Goal: Navigation & Orientation: Find specific page/section

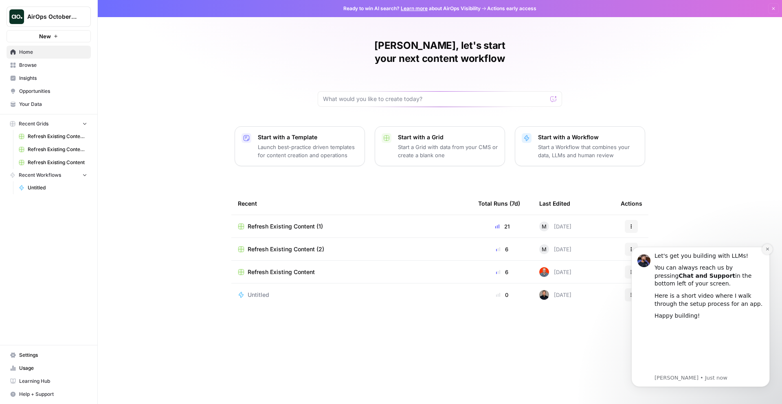
click at [766, 250] on icon "Dismiss notification" at bounding box center [766, 249] width 3 height 3
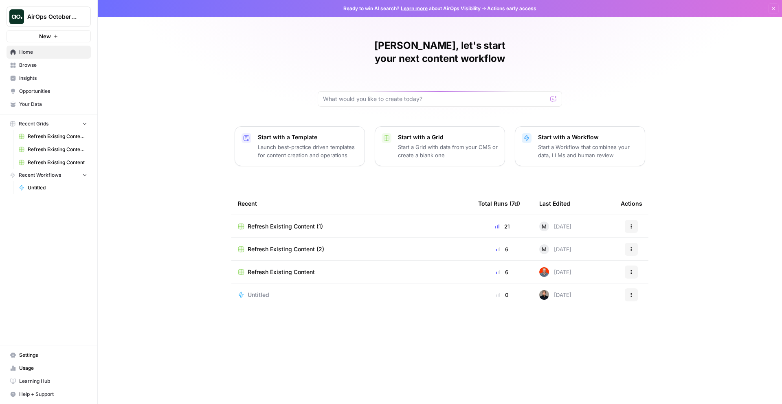
click at [54, 367] on span "Usage" at bounding box center [53, 367] width 68 height 7
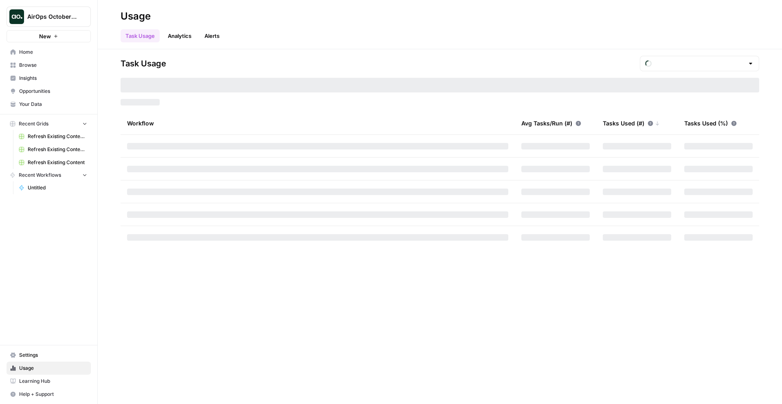
type input "October Tasks"
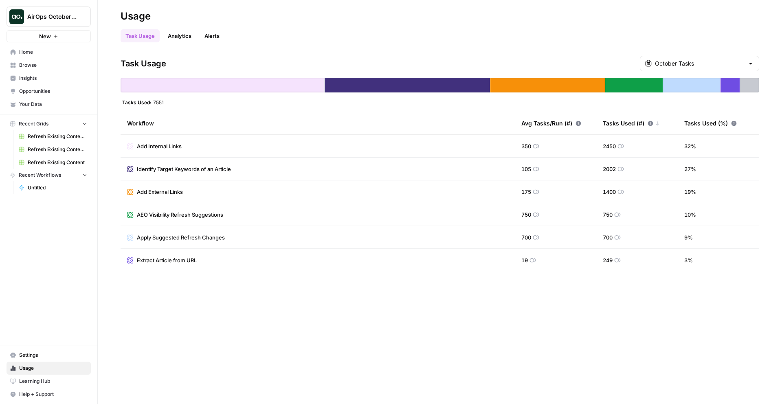
click at [34, 352] on span "Settings" at bounding box center [53, 354] width 68 height 7
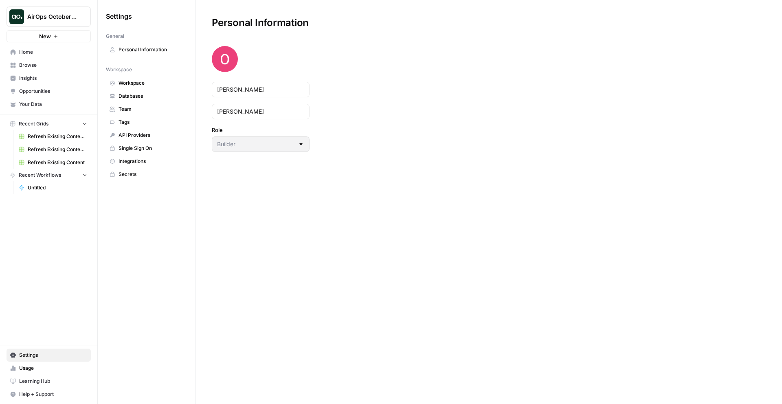
click at [146, 53] on link "Personal Information" at bounding box center [146, 49] width 81 height 13
click at [138, 85] on span "Workspace" at bounding box center [150, 82] width 65 height 7
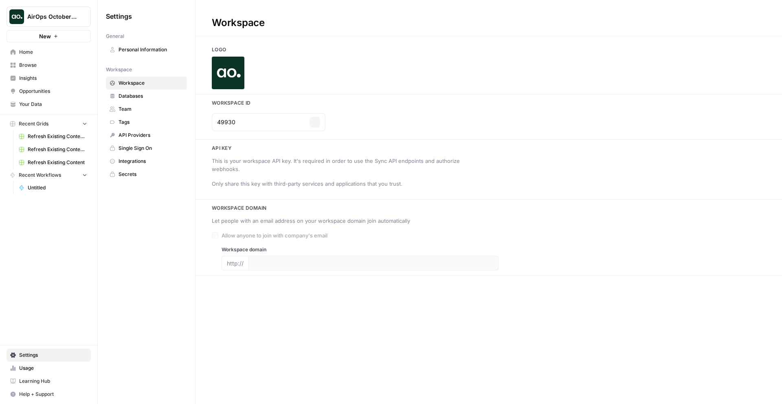
type input "[DOMAIN_NAME]"
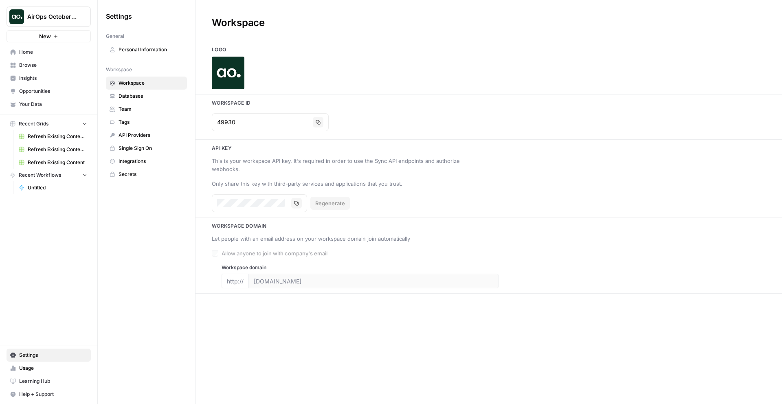
click at [156, 97] on span "Databases" at bounding box center [150, 95] width 65 height 7
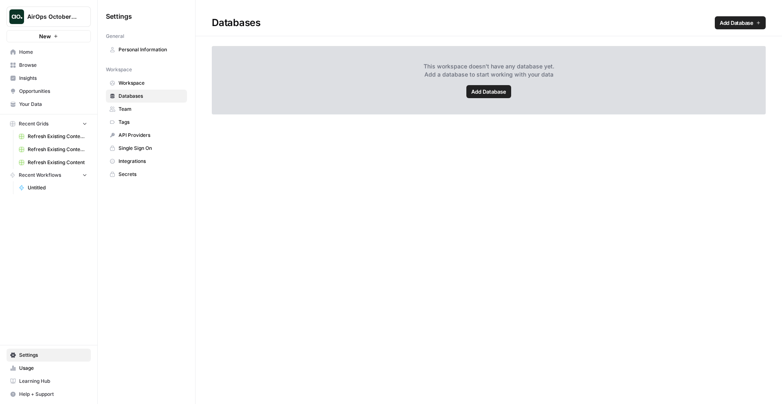
click at [145, 110] on span "Team" at bounding box center [150, 108] width 65 height 7
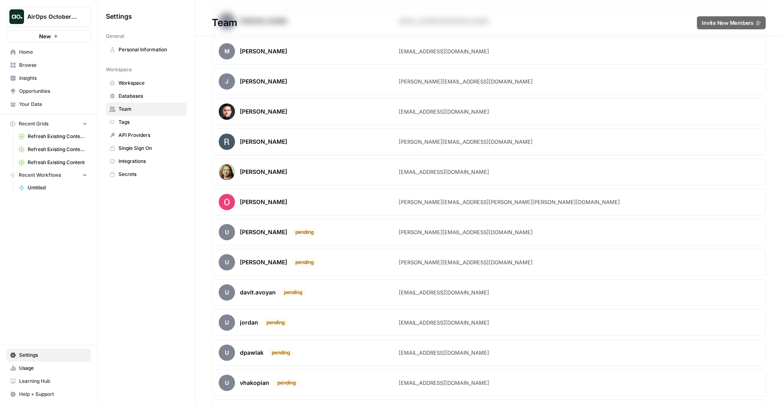
scroll to position [2238, 0]
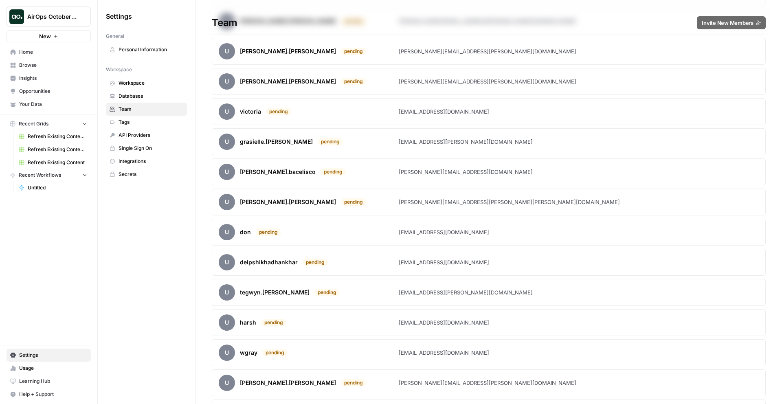
click at [16, 46] on link "Home" at bounding box center [49, 52] width 84 height 13
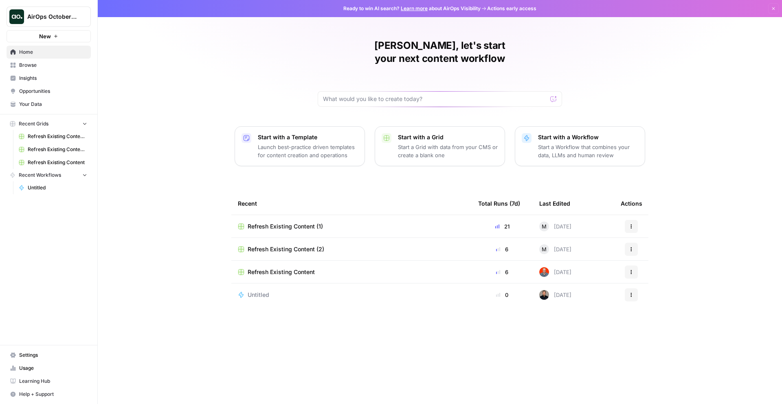
drag, startPoint x: 197, startPoint y: 82, endPoint x: 363, endPoint y: 346, distance: 311.4
click at [365, 334] on div "[PERSON_NAME], let's start your next content workflow Start with a Template Lau…" at bounding box center [440, 202] width 684 height 404
drag, startPoint x: 361, startPoint y: 346, endPoint x: 197, endPoint y: 88, distance: 306.3
click at [204, 99] on div "[PERSON_NAME], let's start your next content workflow Start with a Template Lau…" at bounding box center [440, 202] width 684 height 404
drag, startPoint x: 197, startPoint y: 87, endPoint x: 284, endPoint y: 300, distance: 230.2
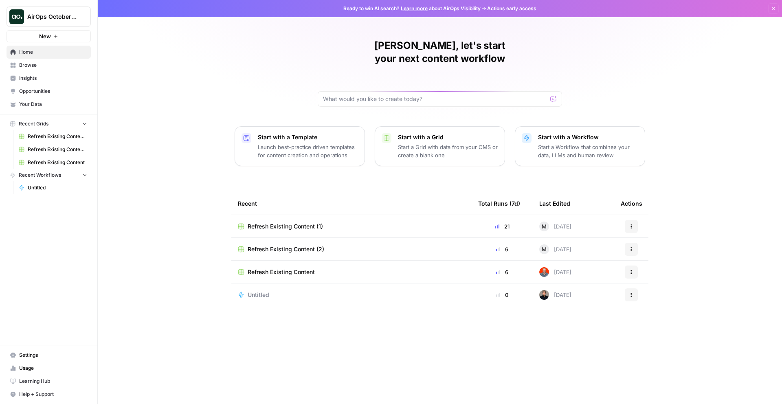
click at [284, 300] on div "[PERSON_NAME], let's start your next content workflow Start with a Template Lau…" at bounding box center [440, 202] width 684 height 404
click at [283, 300] on div "[PERSON_NAME], let's start your next content workflow Start with a Template Lau…" at bounding box center [440, 202] width 684 height 404
drag, startPoint x: 279, startPoint y: 294, endPoint x: 287, endPoint y: -4, distance: 298.6
click at [287, 0] on html "AirOps October Cohort New Home Browse Insights Opportunities Your Data Recent G…" at bounding box center [391, 202] width 782 height 404
click at [296, 27] on div "[PERSON_NAME], let's start your next content workflow Start with a Template Lau…" at bounding box center [440, 202] width 684 height 404
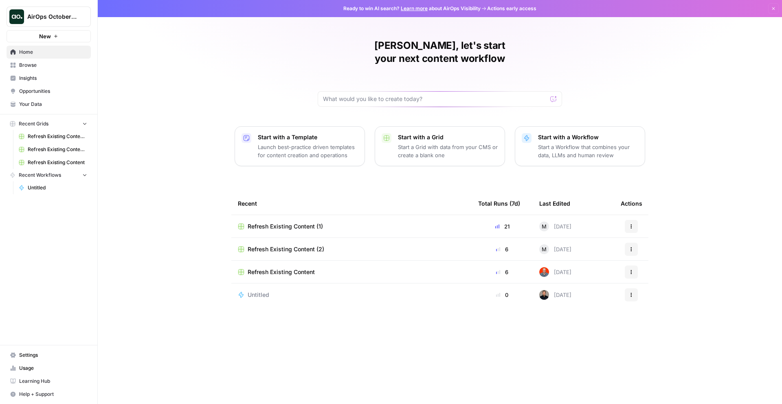
drag, startPoint x: 297, startPoint y: 24, endPoint x: 455, endPoint y: 319, distance: 334.8
click at [455, 319] on div "[PERSON_NAME], let's start your next content workflow Start with a Template Lau…" at bounding box center [440, 202] width 684 height 404
drag, startPoint x: 449, startPoint y: 326, endPoint x: 398, endPoint y: 326, distance: 50.5
click at [449, 325] on div "[PERSON_NAME], let's start your next content workflow Start with a Template Lau…" at bounding box center [440, 202] width 684 height 404
drag, startPoint x: 398, startPoint y: 326, endPoint x: 332, endPoint y: 61, distance: 273.2
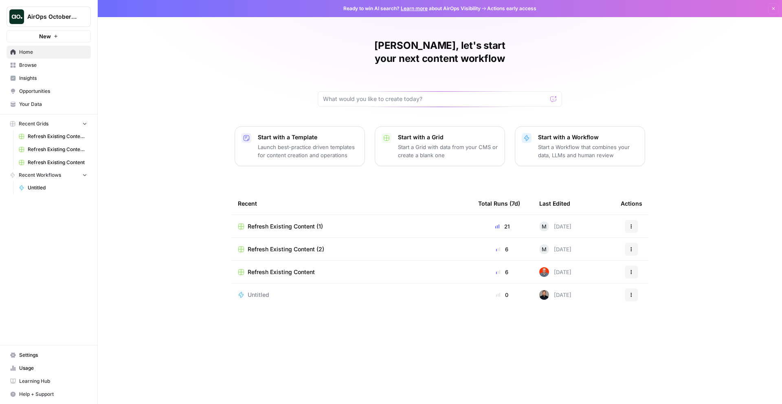
click at [339, 60] on div "[PERSON_NAME], let's start your next content workflow Start with a Template Lau…" at bounding box center [440, 202] width 684 height 404
click at [262, 66] on div "[PERSON_NAME], let's start your next content workflow Start with a Template Lau…" at bounding box center [440, 202] width 684 height 404
click at [504, 222] on div "21" at bounding box center [502, 226] width 48 height 8
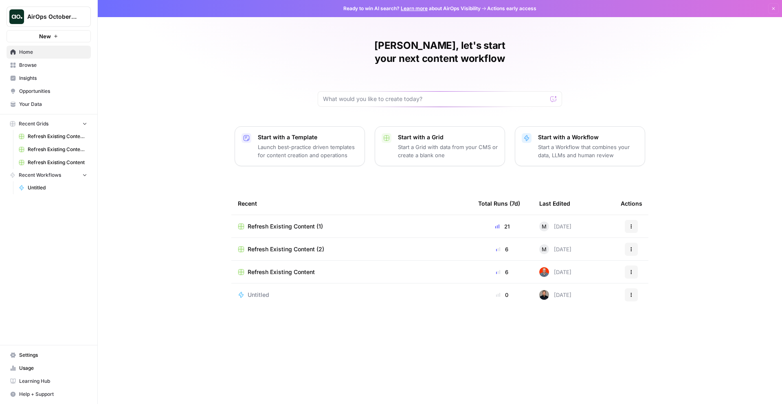
click at [478, 222] on div "21" at bounding box center [502, 226] width 48 height 8
click at [55, 64] on span "Browse" at bounding box center [53, 64] width 68 height 7
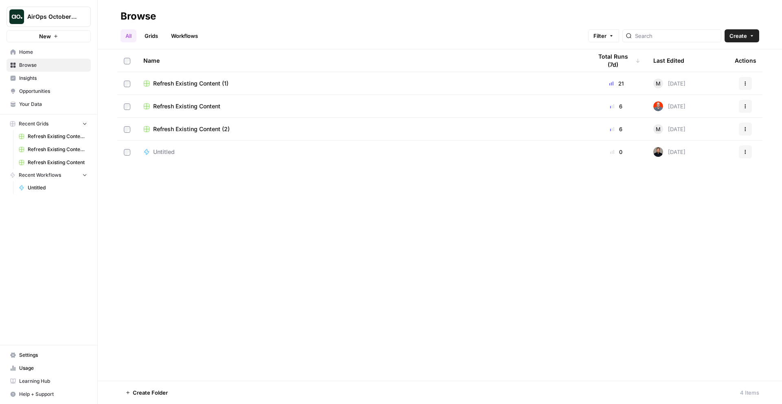
click at [37, 74] on link "Insights" at bounding box center [49, 78] width 84 height 13
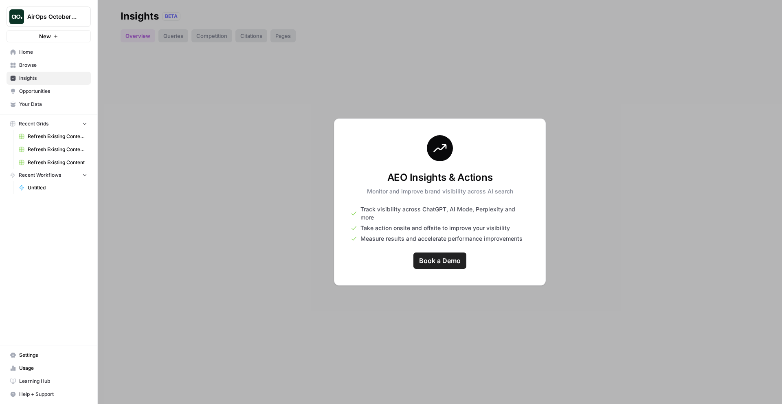
click at [42, 66] on span "Browse" at bounding box center [53, 64] width 68 height 7
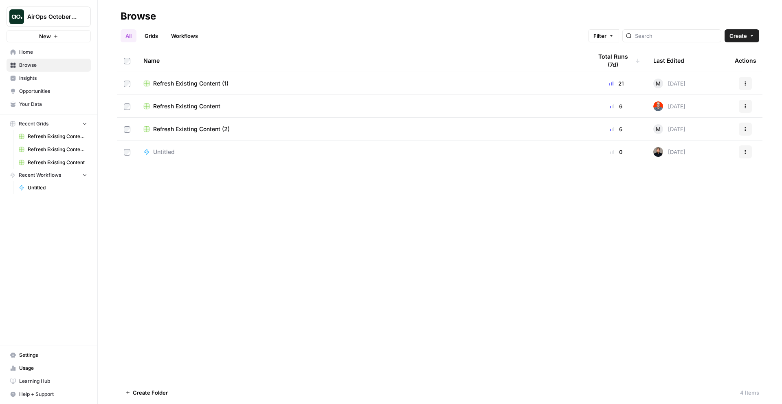
click at [175, 89] on td "Refresh Existing Content (1)" at bounding box center [361, 83] width 449 height 22
click at [175, 86] on span "Refresh Existing Content (1)" at bounding box center [190, 83] width 75 height 8
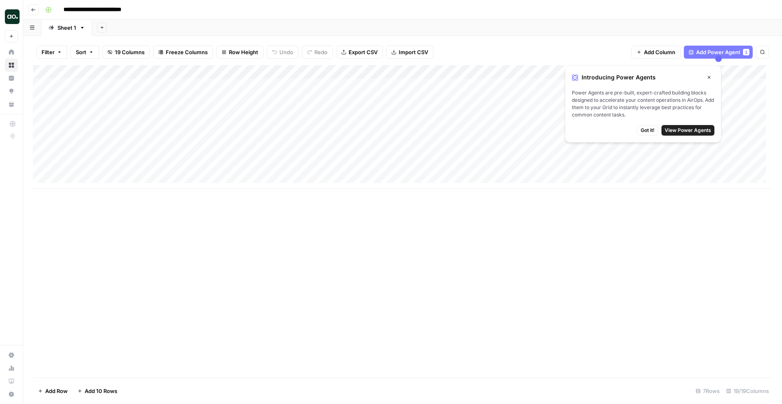
click at [201, 236] on div "Add Column" at bounding box center [402, 221] width 739 height 312
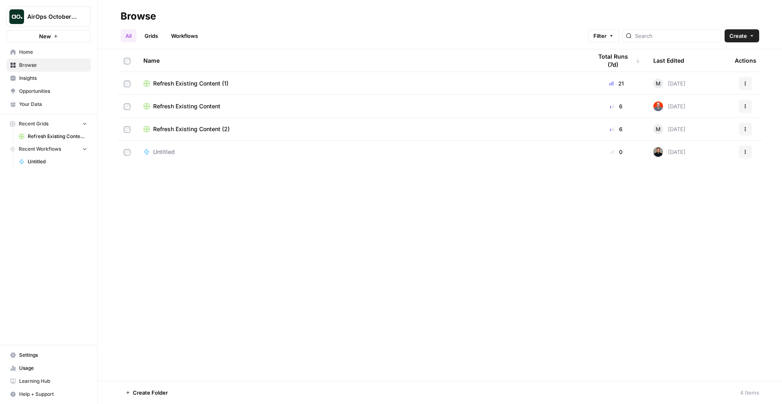
click at [48, 50] on span "Home" at bounding box center [53, 51] width 68 height 7
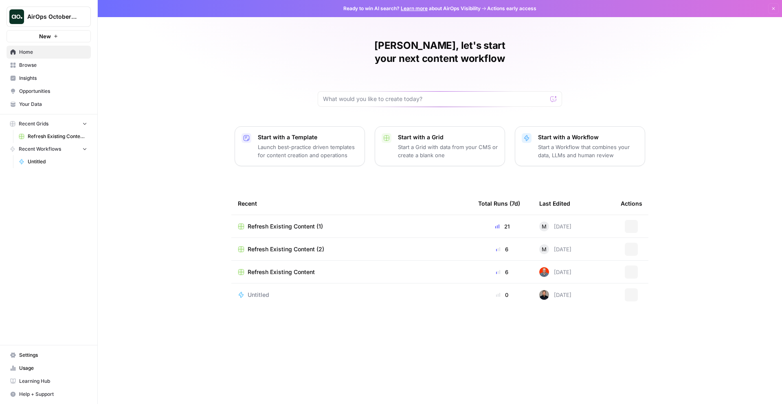
click at [47, 93] on span "Opportunities" at bounding box center [53, 91] width 68 height 7
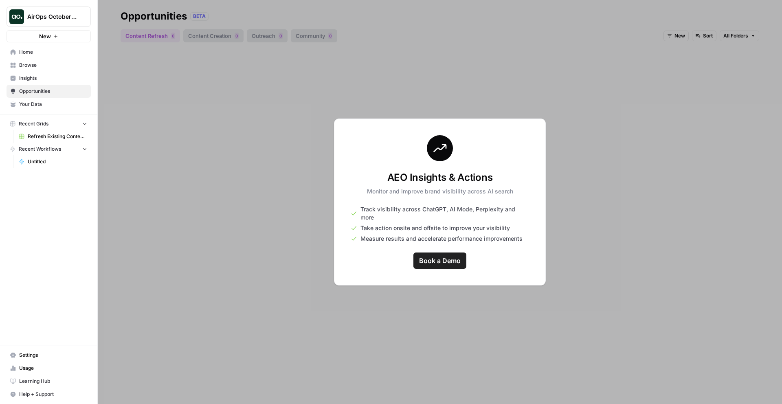
click at [46, 104] on span "Your Data" at bounding box center [53, 104] width 68 height 7
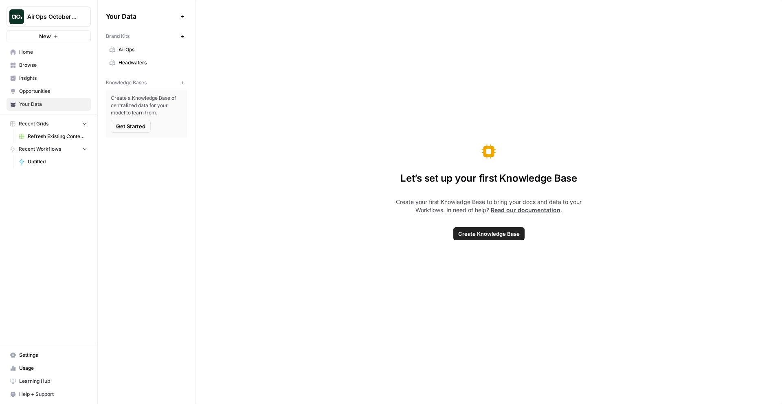
click at [39, 75] on span "Insights" at bounding box center [53, 78] width 68 height 7
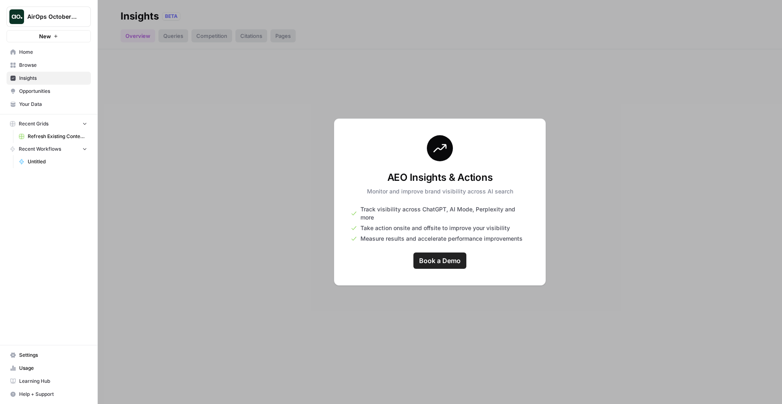
click at [37, 68] on span "Browse" at bounding box center [53, 64] width 68 height 7
